Goal: Task Accomplishment & Management: Manage account settings

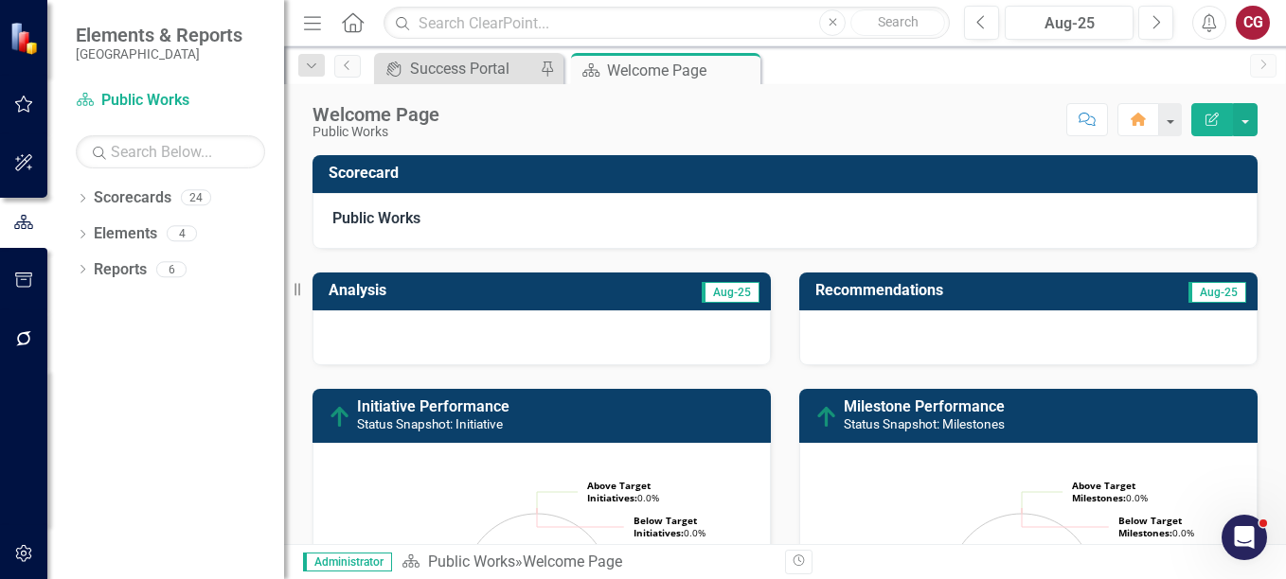
click at [17, 267] on button "button" at bounding box center [24, 281] width 43 height 40
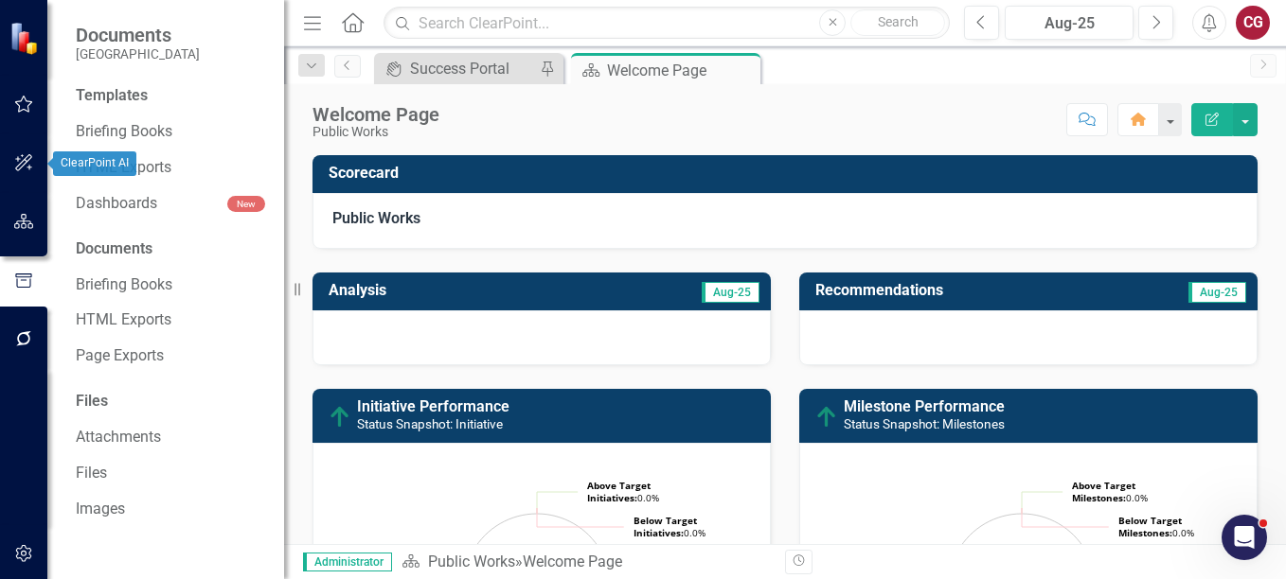
click at [30, 158] on icon "button" at bounding box center [24, 162] width 20 height 15
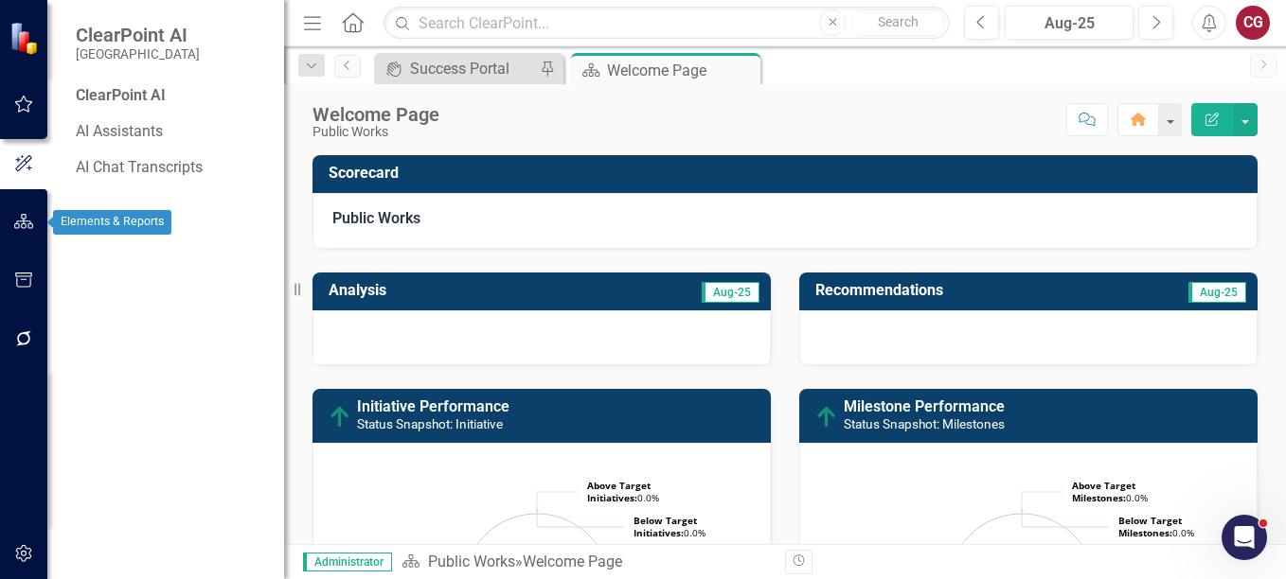
click at [15, 229] on icon "button" at bounding box center [24, 221] width 20 height 15
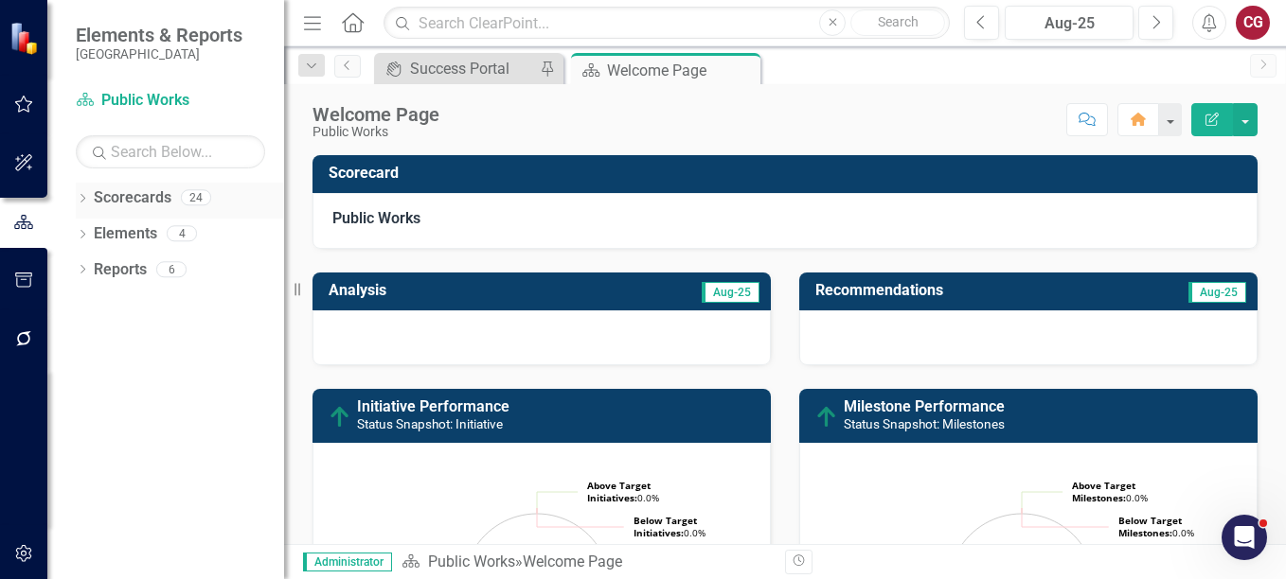
click at [86, 198] on icon "Dropdown" at bounding box center [82, 200] width 13 height 10
click at [94, 238] on icon "Dropdown" at bounding box center [92, 232] width 14 height 11
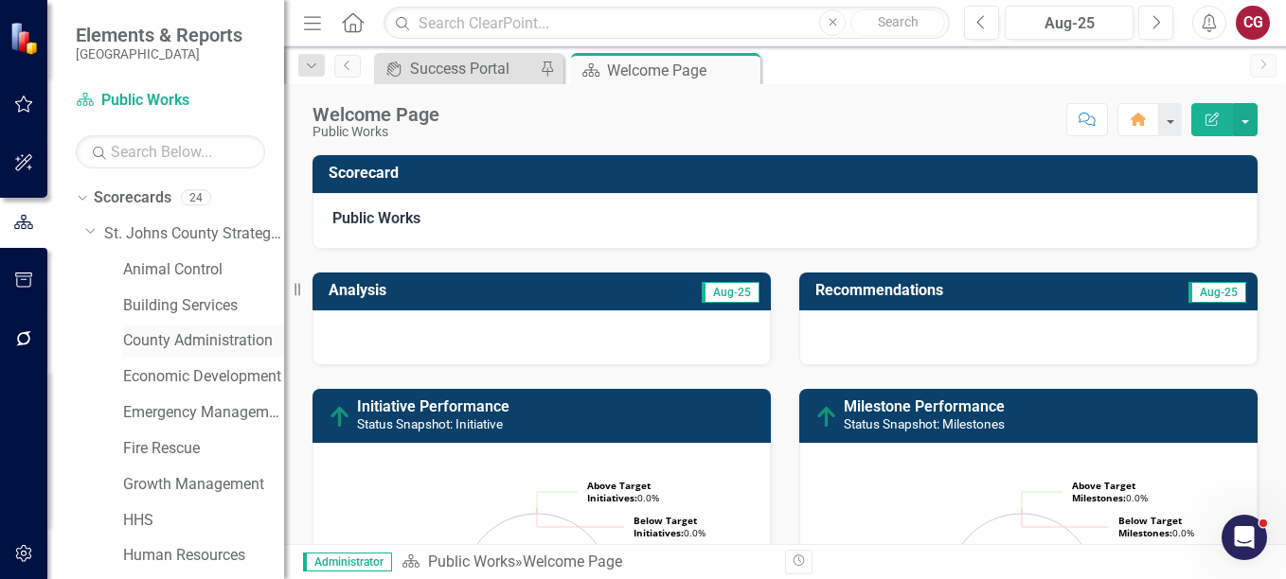
click at [192, 331] on link "County Administration" at bounding box center [203, 341] width 161 height 22
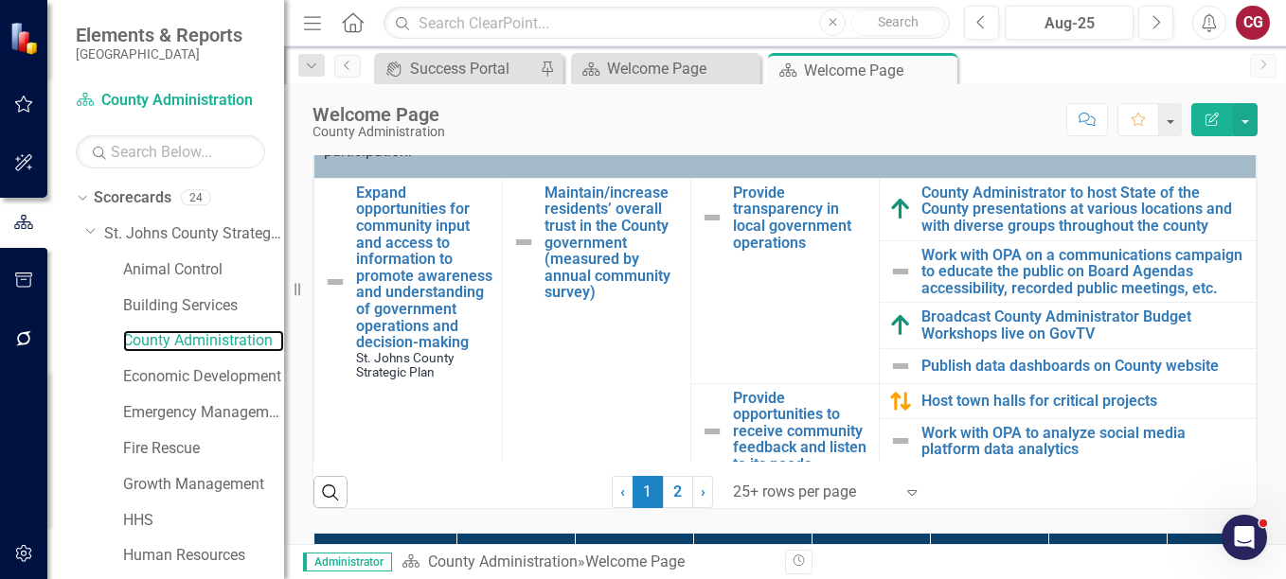
scroll to position [779, 0]
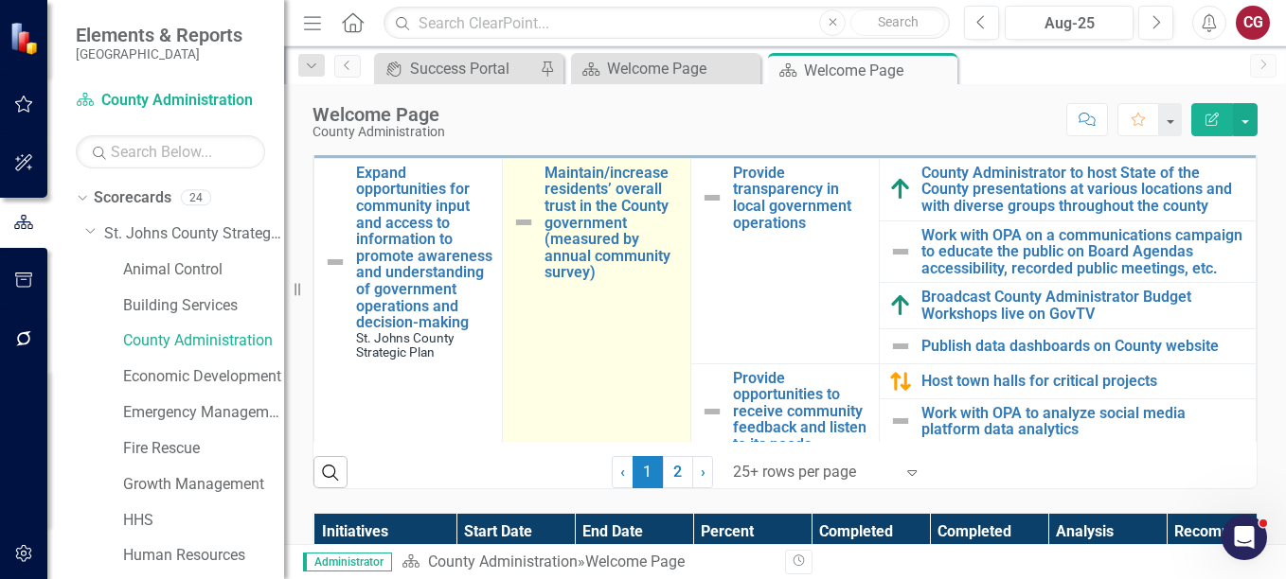
click at [642, 350] on td "Maintain/increase residents’ overall trust in the County government (measured b…" at bounding box center [597, 323] width 188 height 331
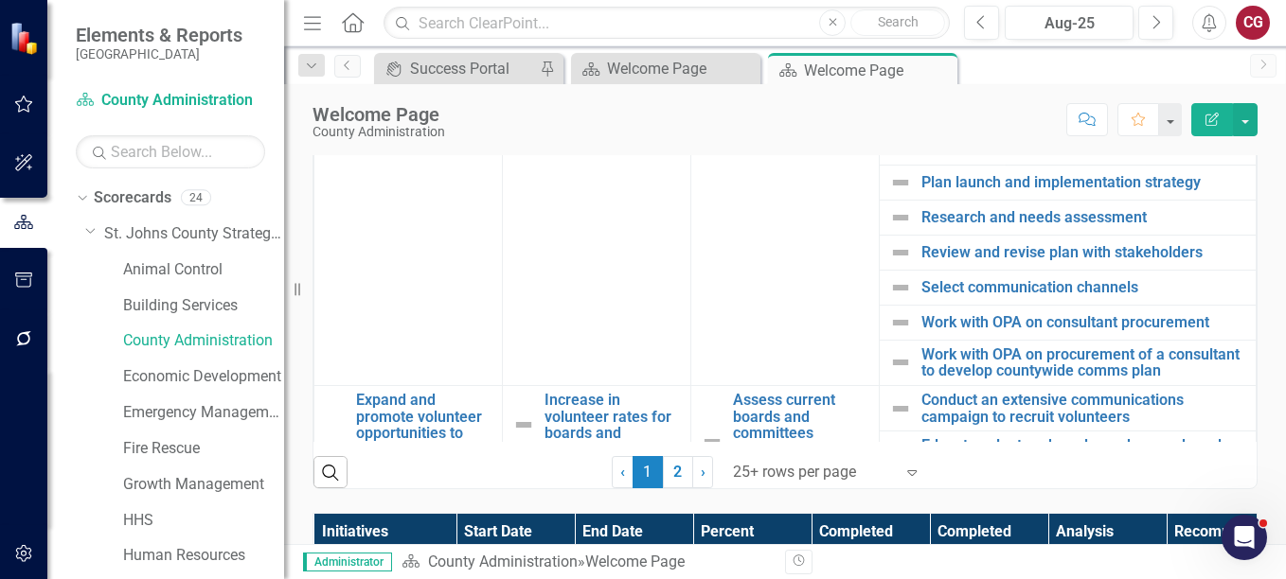
scroll to position [1685, 0]
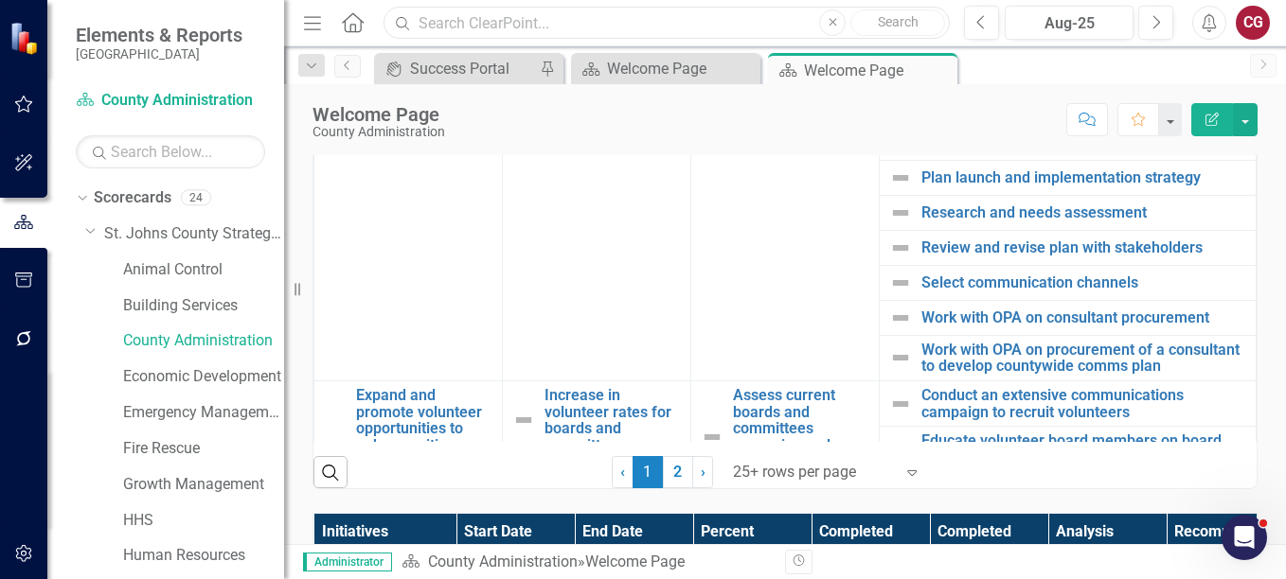
click at [604, 27] on input "text" at bounding box center [666, 23] width 566 height 33
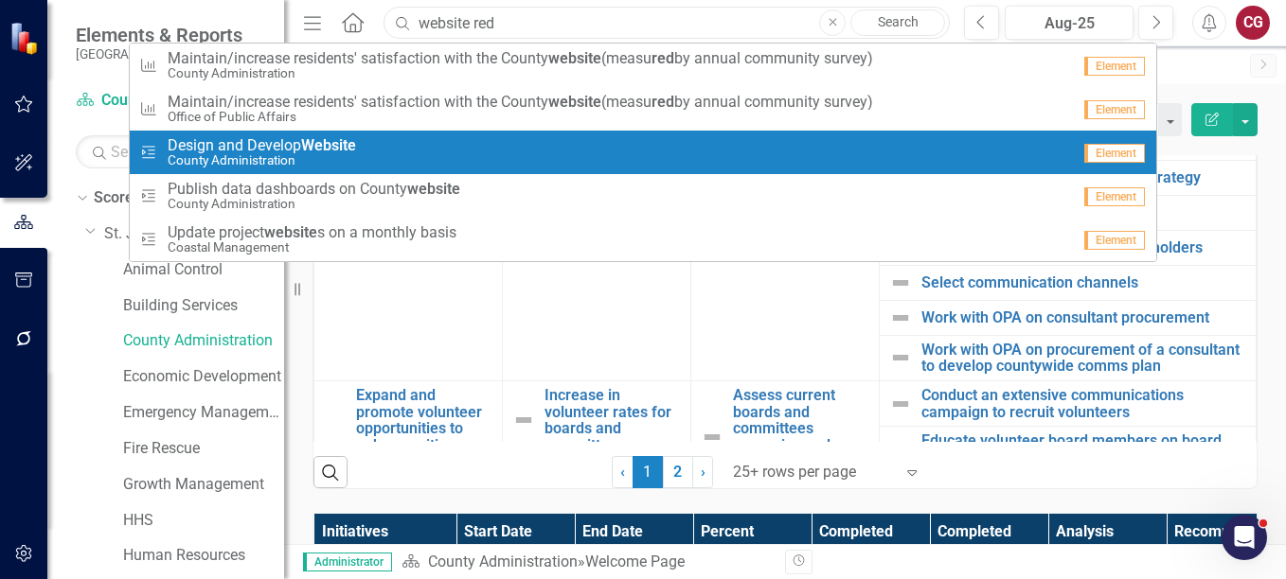
type input "website red"
click at [412, 143] on div "Milestone Design and Develop Website County Administration" at bounding box center [604, 152] width 931 height 31
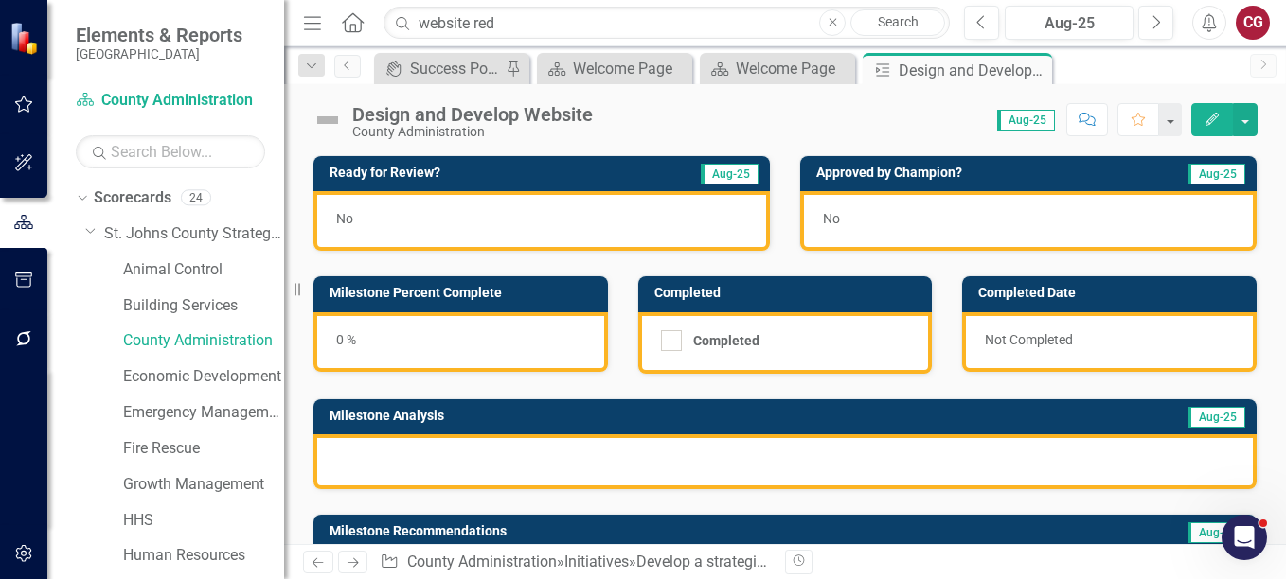
click at [1259, 157] on div "Ready for Review? Aug-25 No Approved by Champion? Aug-25 No Milestone Percent C…" at bounding box center [785, 511] width 1002 height 759
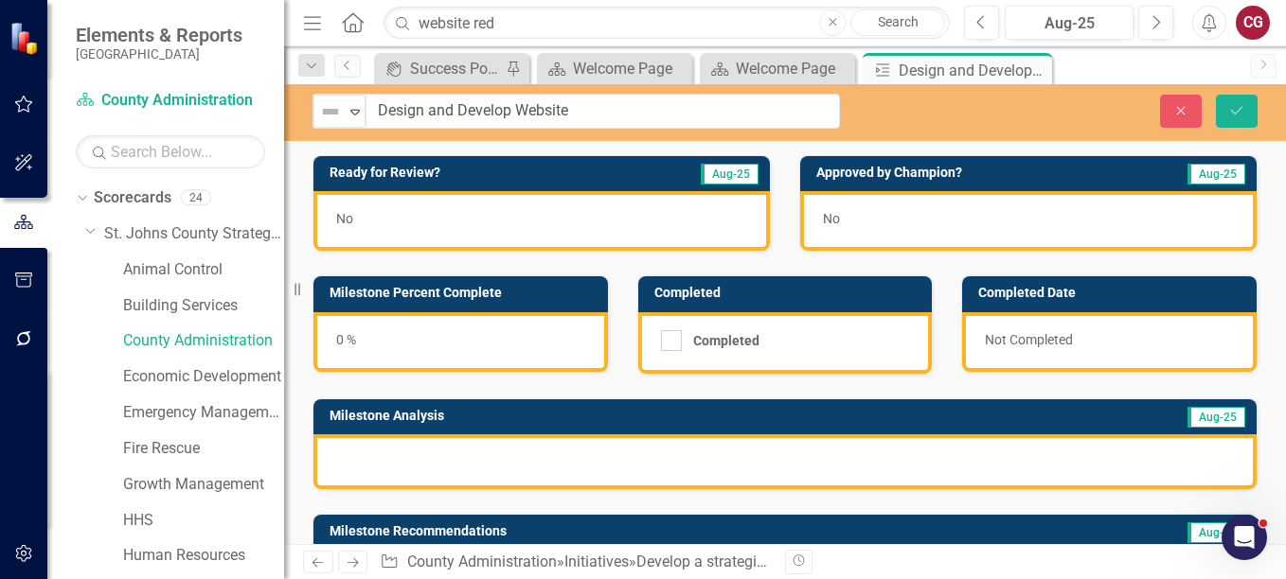
drag, startPoint x: 593, startPoint y: 118, endPoint x: 409, endPoint y: 119, distance: 183.7
drag, startPoint x: 584, startPoint y: 110, endPoint x: 366, endPoint y: 106, distance: 217.8
click at [366, 106] on input "Design and Develop Website" at bounding box center [602, 111] width 473 height 35
click at [1271, 283] on div "Ready for Review? Aug-25 No Approved by Champion? Aug-25 No Milestone Percent C…" at bounding box center [785, 511] width 1002 height 759
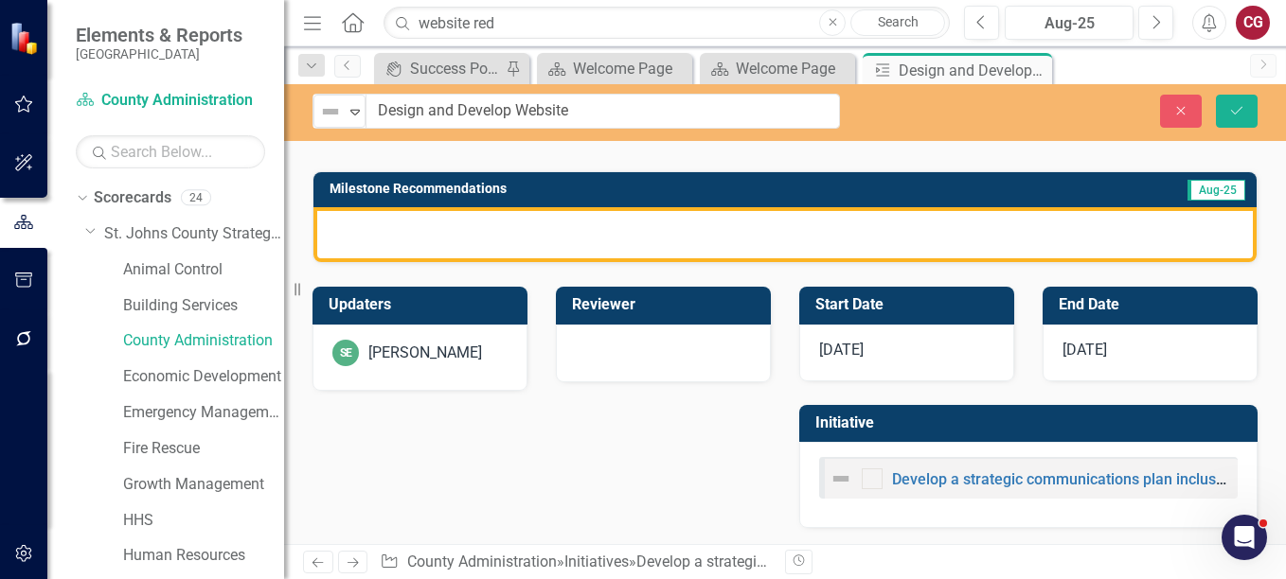
scroll to position [346, 0]
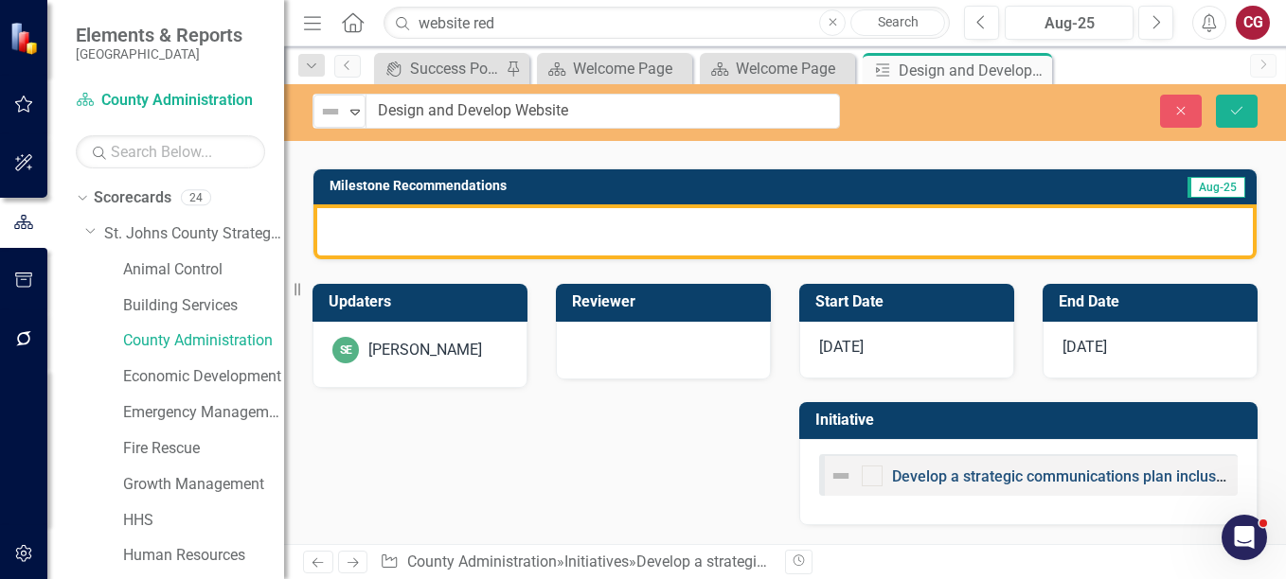
click at [1098, 472] on link "Develop a strategic communications plan inclusive of website development and en…" at bounding box center [1211, 477] width 638 height 18
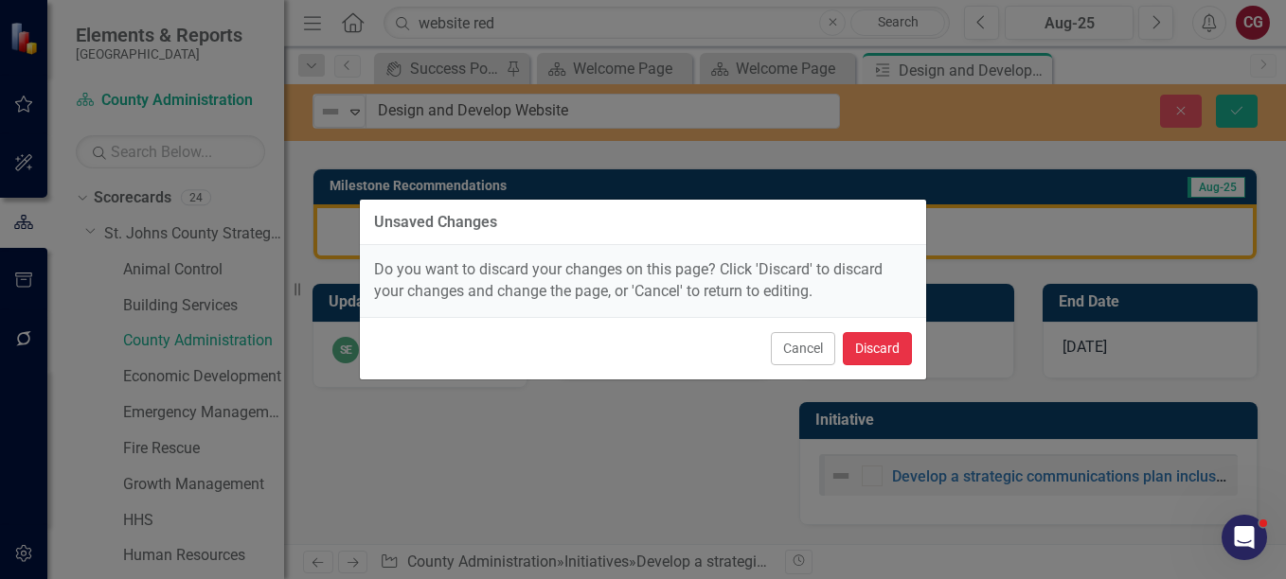
click at [889, 357] on button "Discard" at bounding box center [877, 348] width 69 height 33
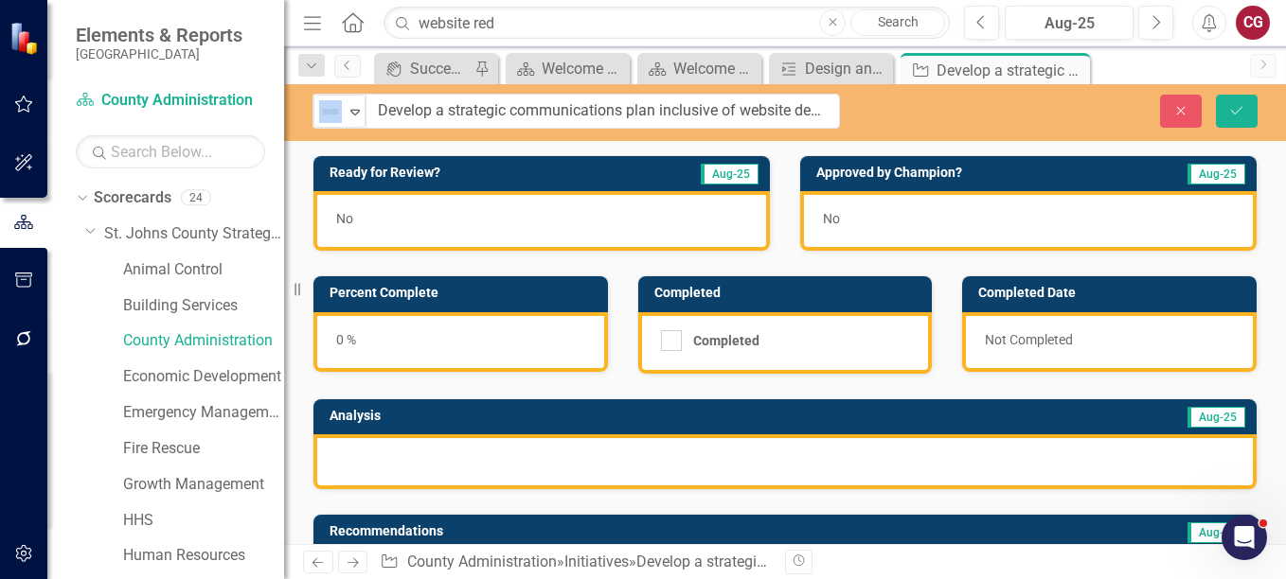
drag, startPoint x: 347, startPoint y: 116, endPoint x: 863, endPoint y: 111, distance: 516.0
drag, startPoint x: 863, startPoint y: 111, endPoint x: 707, endPoint y: 112, distance: 156.2
copy div "Not Defined Expand"
drag, startPoint x: 660, startPoint y: 150, endPoint x: 655, endPoint y: 125, distance: 25.1
click at [660, 150] on div "Not Defined Expand Develop a strategic communications plan inclusive of website…" at bounding box center [785, 314] width 1002 height 460
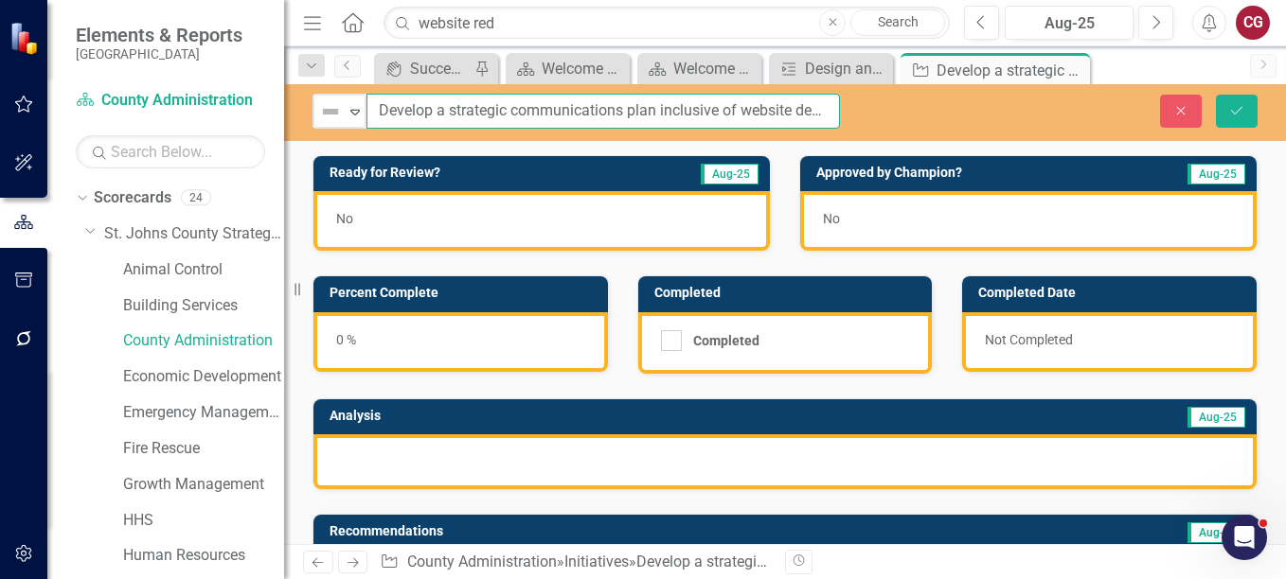
click at [647, 109] on input "Develop a strategic communications plan inclusive of website development and en…" at bounding box center [602, 111] width 473 height 35
drag, startPoint x: 381, startPoint y: 107, endPoint x: 880, endPoint y: 90, distance: 499.3
click at [880, 90] on div "Not Defined Expand Develop a strategic communications plan inclusive of website…" at bounding box center [785, 112] width 1002 height 57
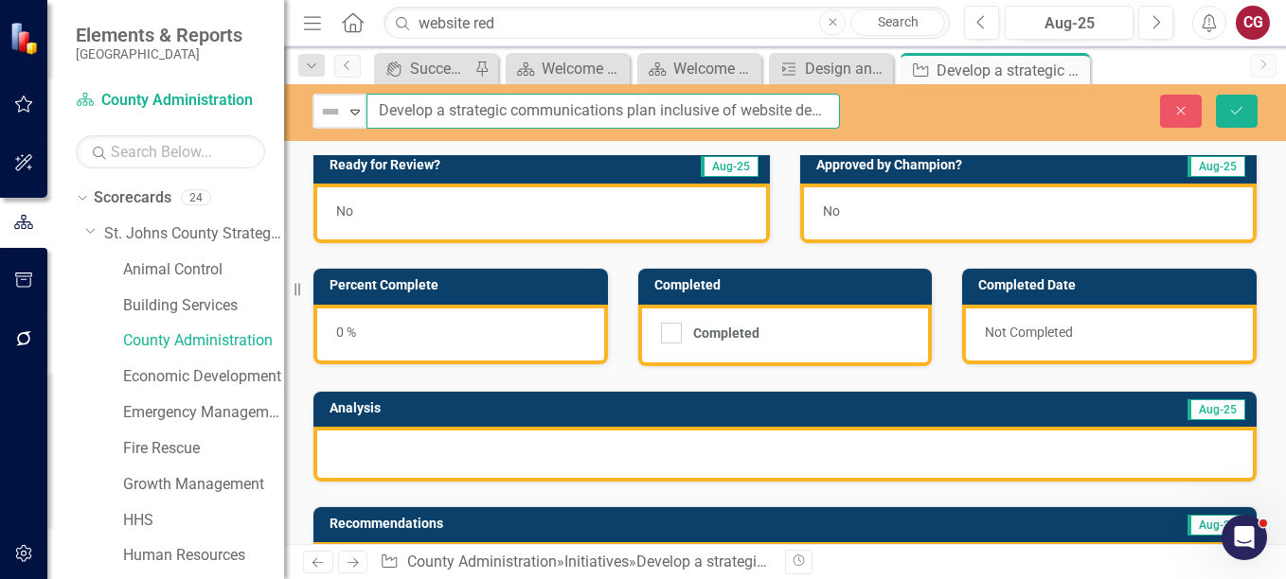
scroll to position [0, 0]
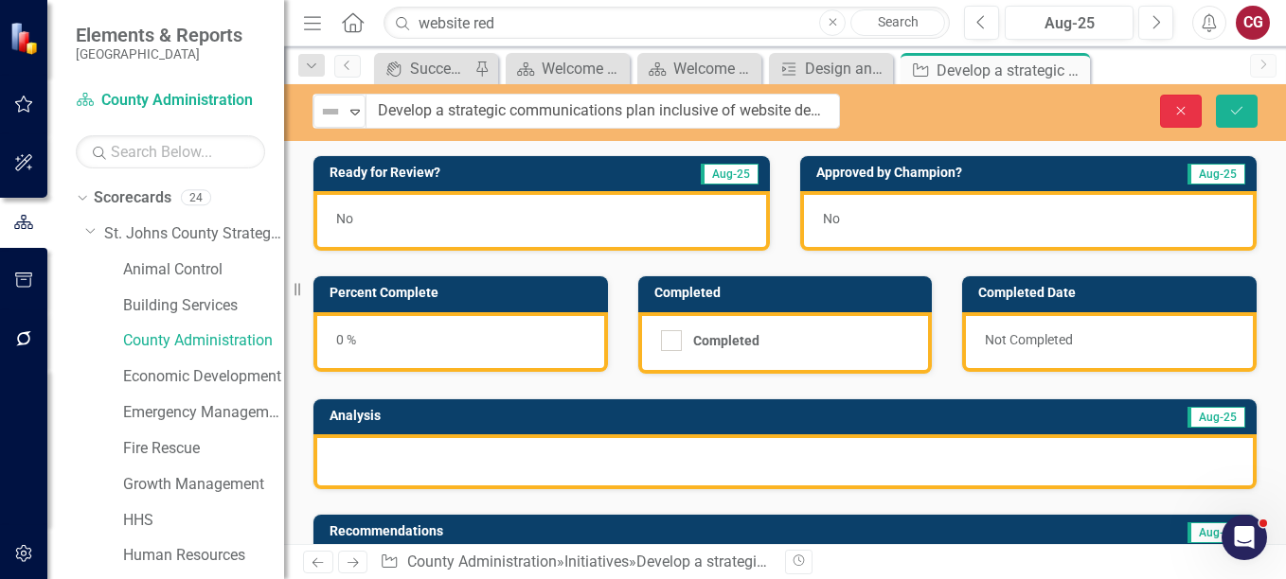
click at [1179, 114] on icon "Close" at bounding box center [1180, 110] width 17 height 13
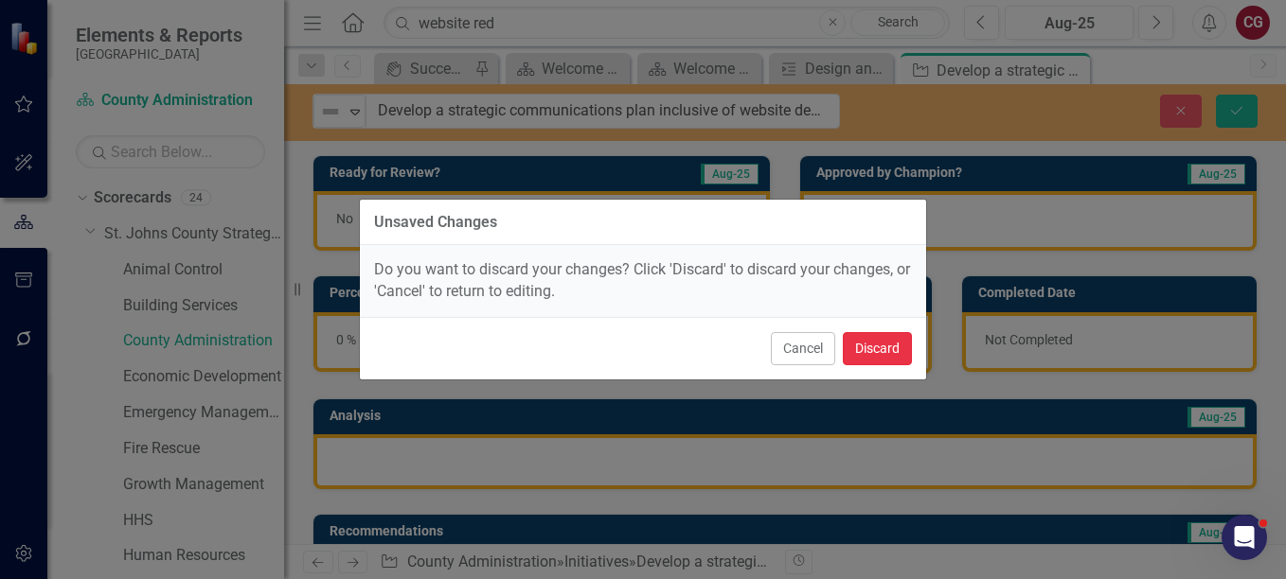
click at [895, 336] on button "Discard" at bounding box center [877, 348] width 69 height 33
